Goal: Information Seeking & Learning: Understand process/instructions

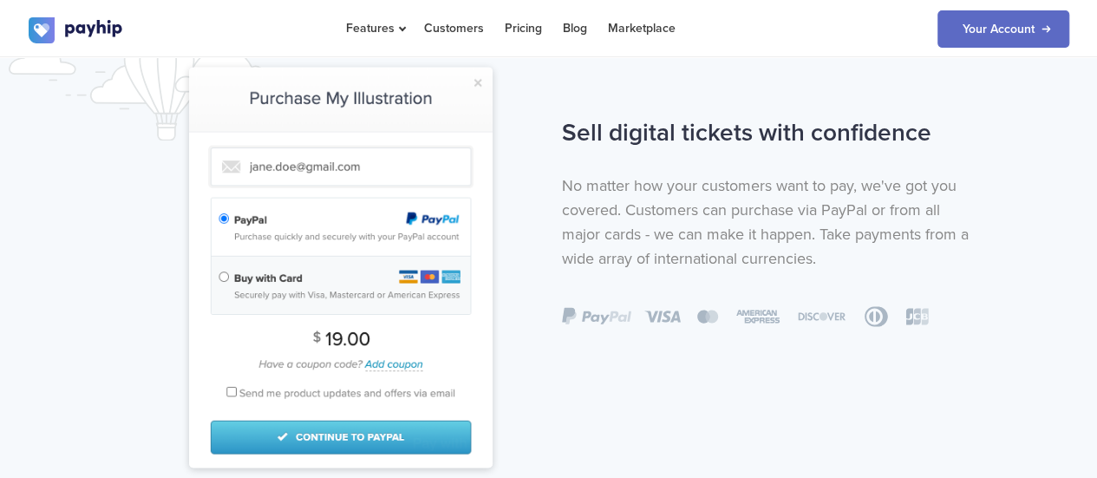
scroll to position [1475, 0]
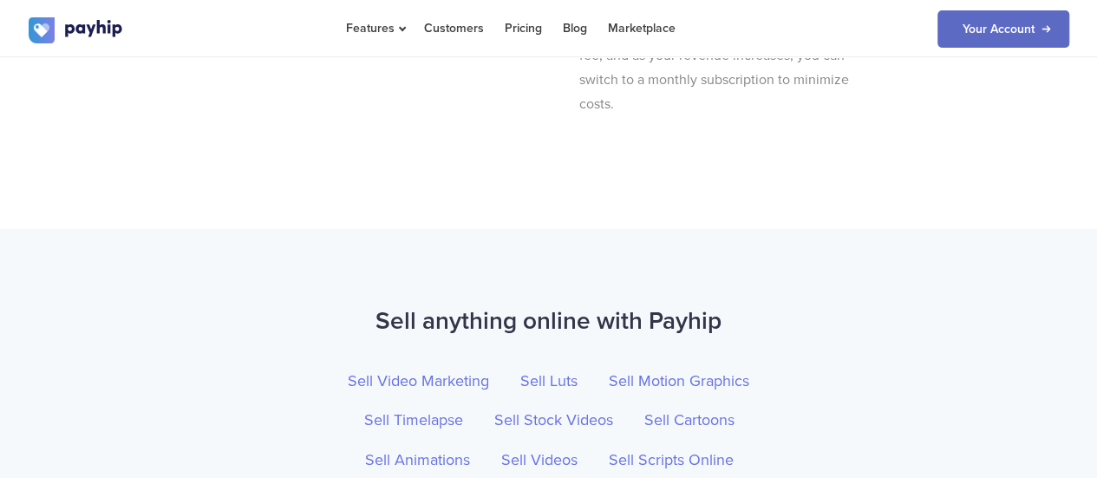
scroll to position [6158, 0]
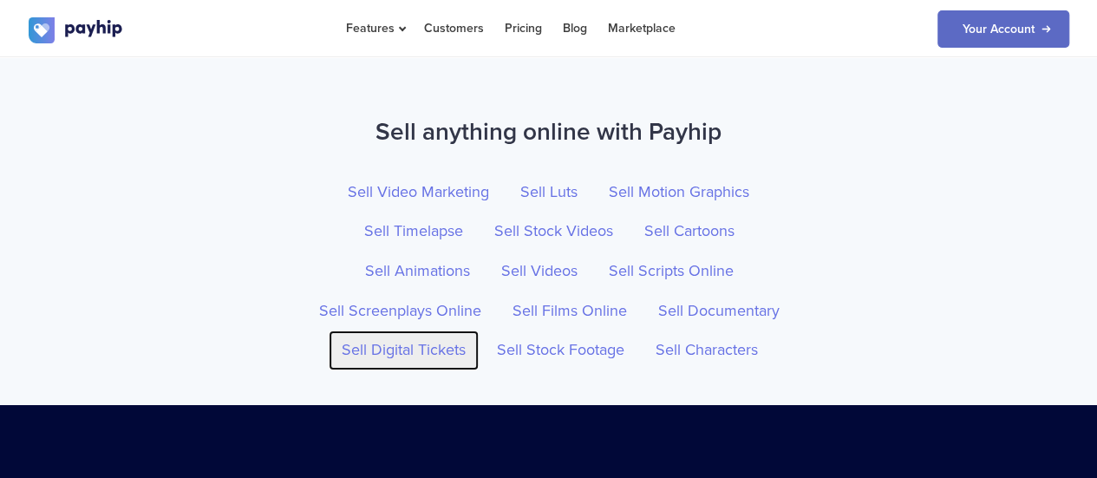
click at [425, 345] on link "Sell Digital Tickets" at bounding box center [404, 350] width 150 height 40
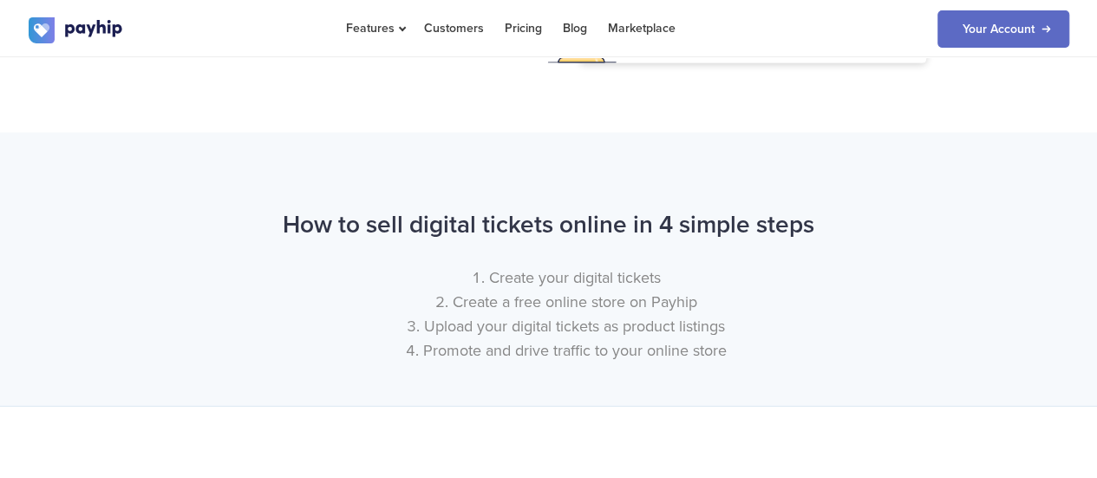
scroll to position [1991, 0]
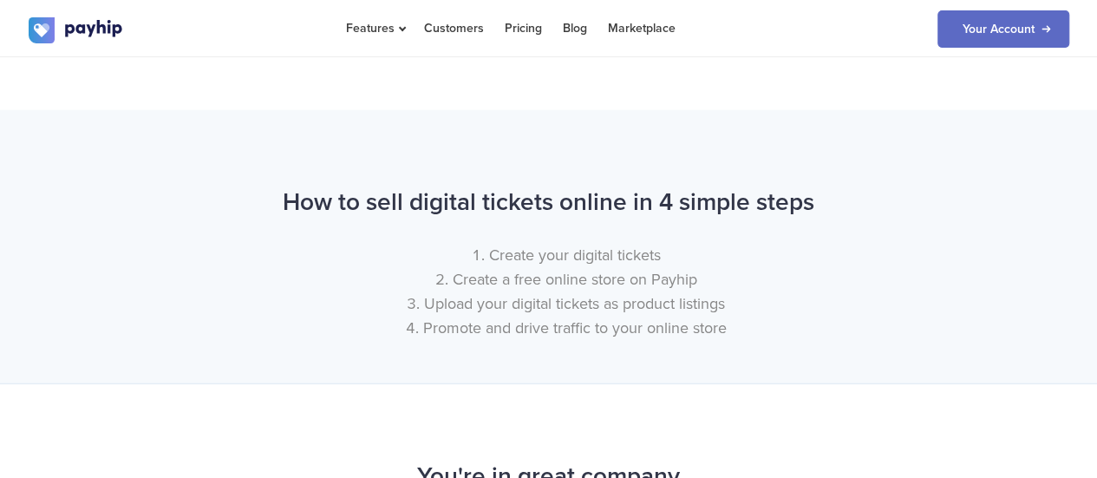
click at [650, 252] on li "Create your digital tickets" at bounding box center [566, 255] width 1006 height 24
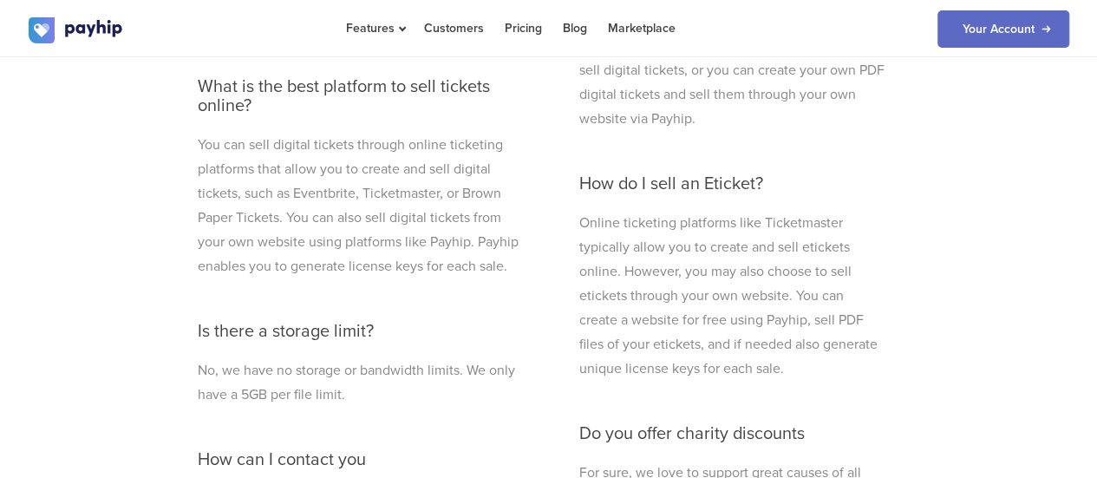
scroll to position [5113, 0]
